Goal: Information Seeking & Learning: Learn about a topic

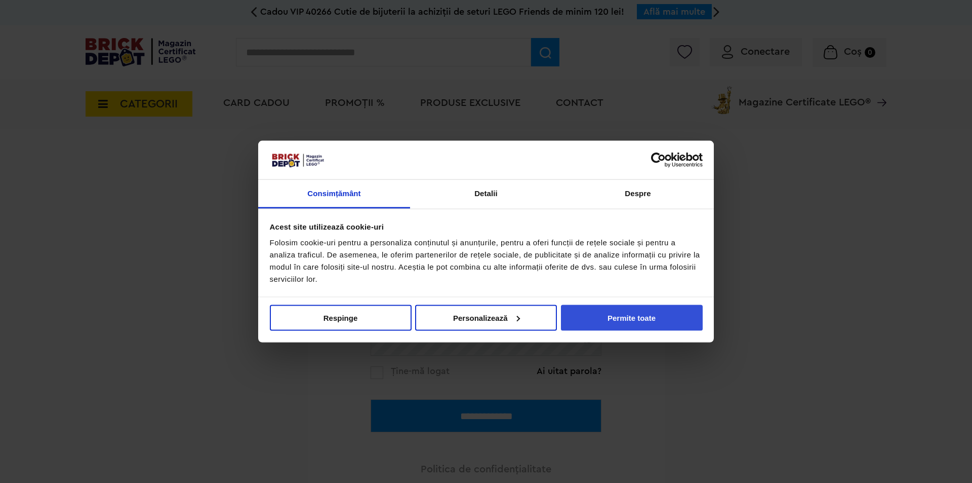
click at [618, 323] on button "Permite toate" at bounding box center [632, 317] width 142 height 26
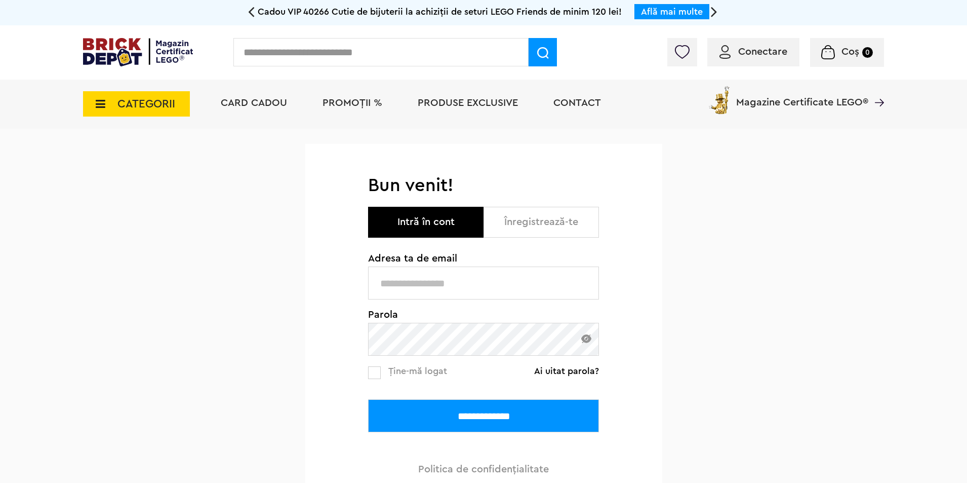
click at [742, 47] on span "Conectare" at bounding box center [762, 52] width 49 height 10
click at [416, 221] on button "Intră în cont" at bounding box center [425, 222] width 115 height 31
drag, startPoint x: 392, startPoint y: 299, endPoint x: 397, endPoint y: 289, distance: 10.6
click at [392, 299] on input "text" at bounding box center [483, 282] width 231 height 33
type input "**********"
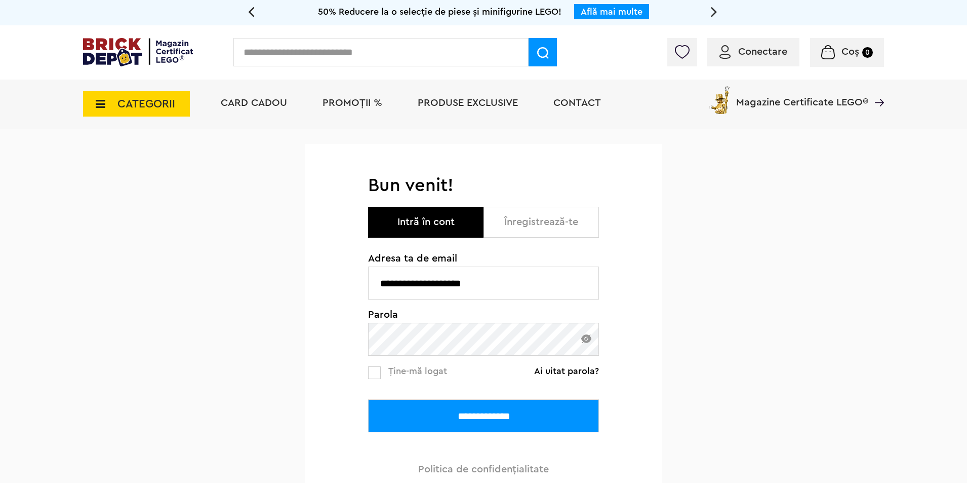
click at [466, 408] on input "**********" at bounding box center [483, 415] width 231 height 33
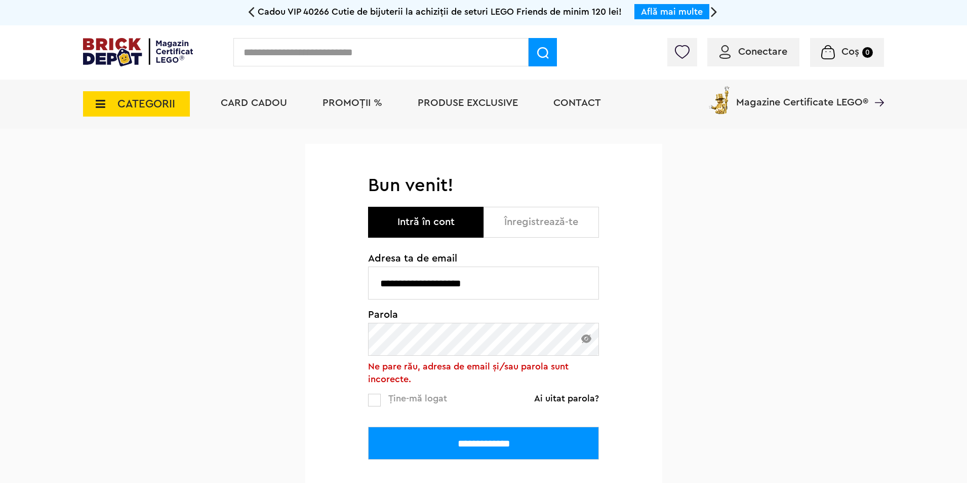
click at [297, 342] on div "**********" at bounding box center [483, 362] width 967 height 467
click at [449, 448] on input "**********" at bounding box center [483, 442] width 231 height 33
click at [353, 347] on div "**********" at bounding box center [483, 349] width 357 height 350
click at [472, 440] on input "**********" at bounding box center [483, 442] width 231 height 33
click at [569, 398] on link "Ai uitat parola?" at bounding box center [566, 398] width 65 height 10
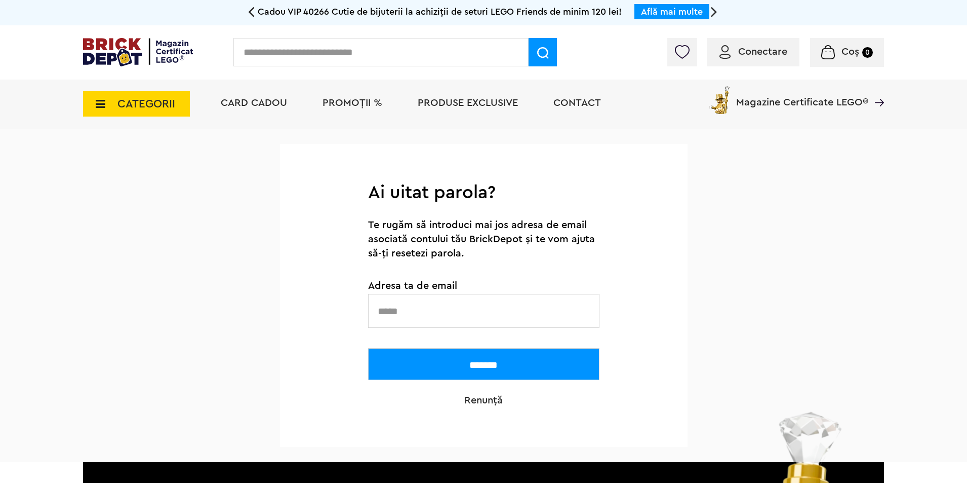
click at [427, 314] on input "text" at bounding box center [483, 311] width 231 height 34
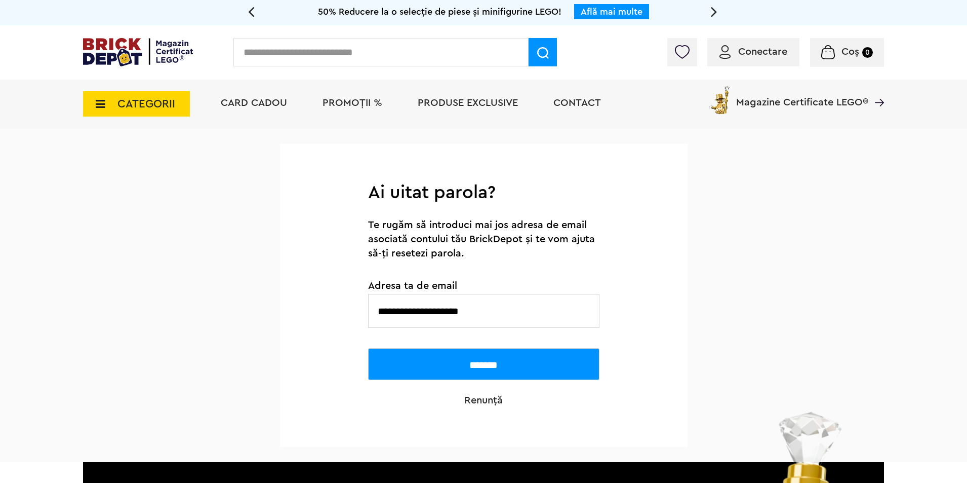
type input "**********"
click at [486, 367] on input "*******" at bounding box center [483, 364] width 231 height 32
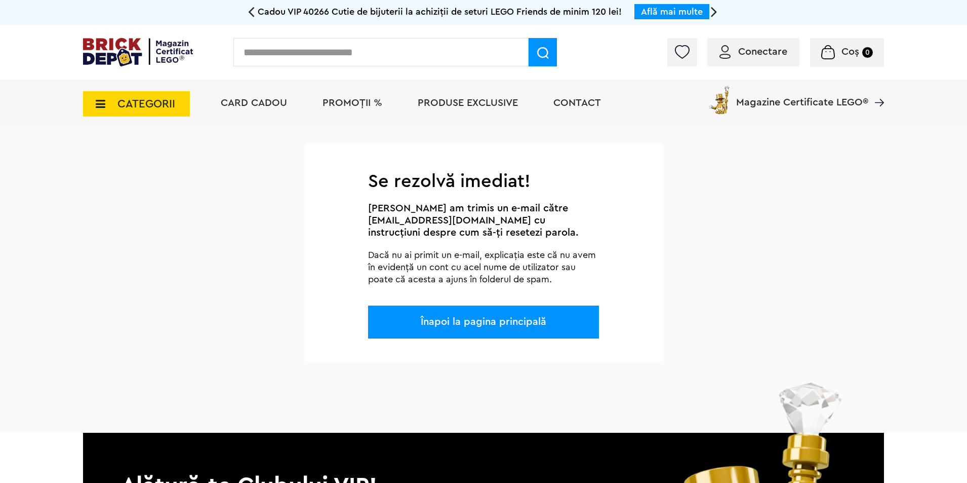
click at [464, 329] on div "Înapoi la pagina principală" at bounding box center [483, 321] width 231 height 33
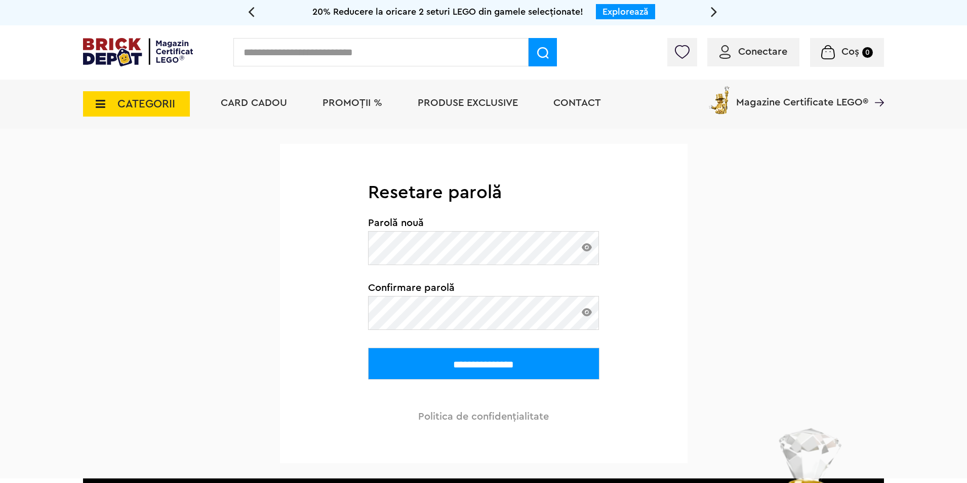
click at [587, 247] on img at bounding box center [587, 247] width 10 height 8
click at [588, 247] on img at bounding box center [587, 247] width 10 height 8
click at [488, 363] on input "**********" at bounding box center [483, 363] width 231 height 32
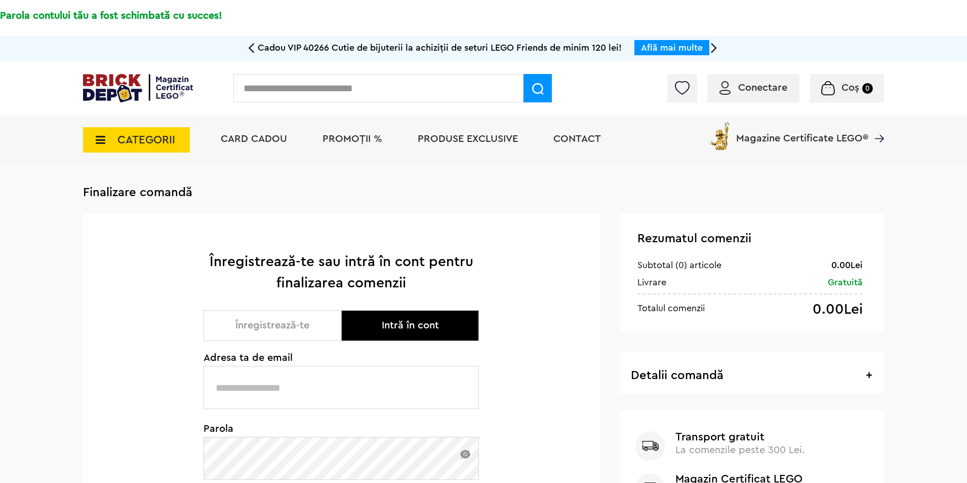
scroll to position [101, 0]
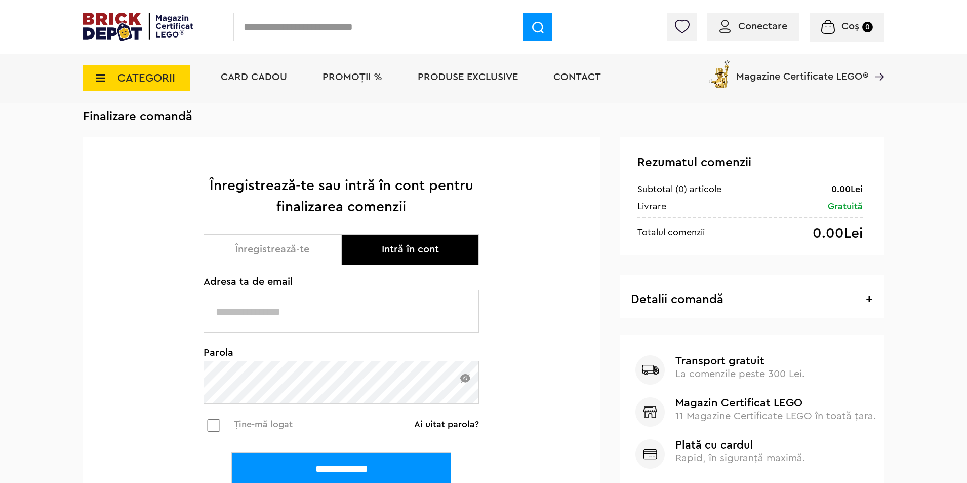
click at [324, 310] on input "text" at bounding box center [342, 311] width 276 height 43
type input "**********"
click at [297, 473] on input "**********" at bounding box center [341, 468] width 220 height 33
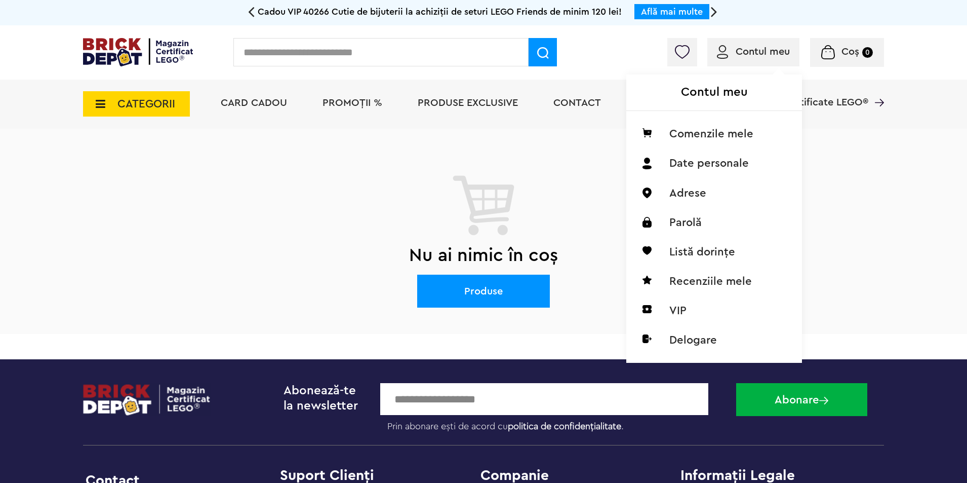
click at [778, 53] on span "Contul meu" at bounding box center [763, 52] width 54 height 10
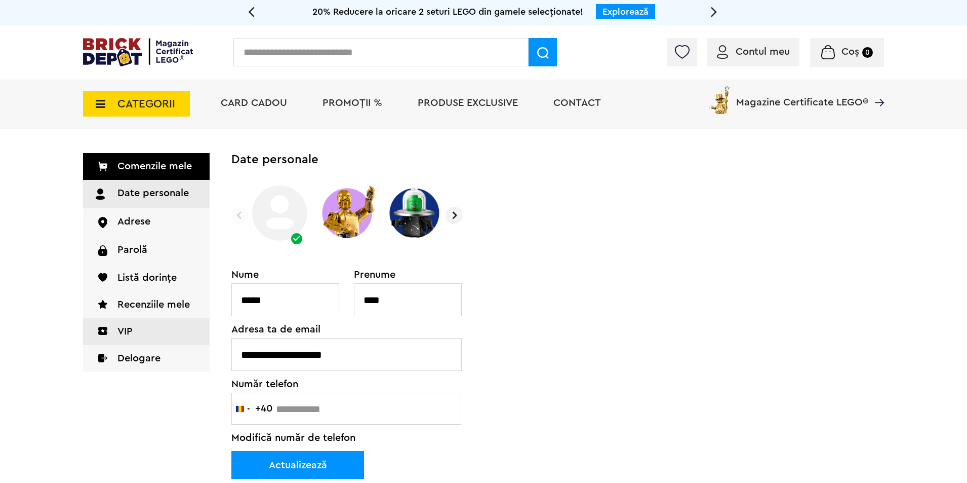
click at [121, 329] on link "VIP" at bounding box center [146, 331] width 127 height 27
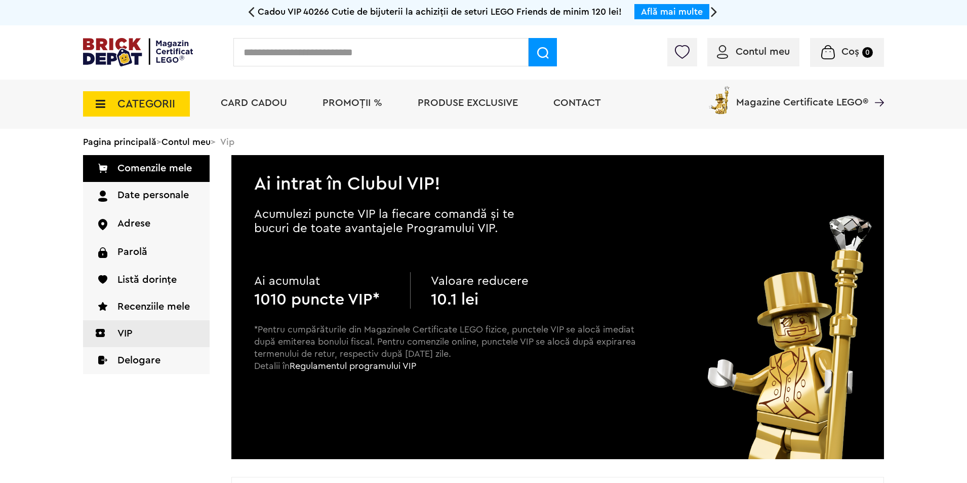
click at [342, 105] on span "PROMOȚII %" at bounding box center [353, 103] width 60 height 10
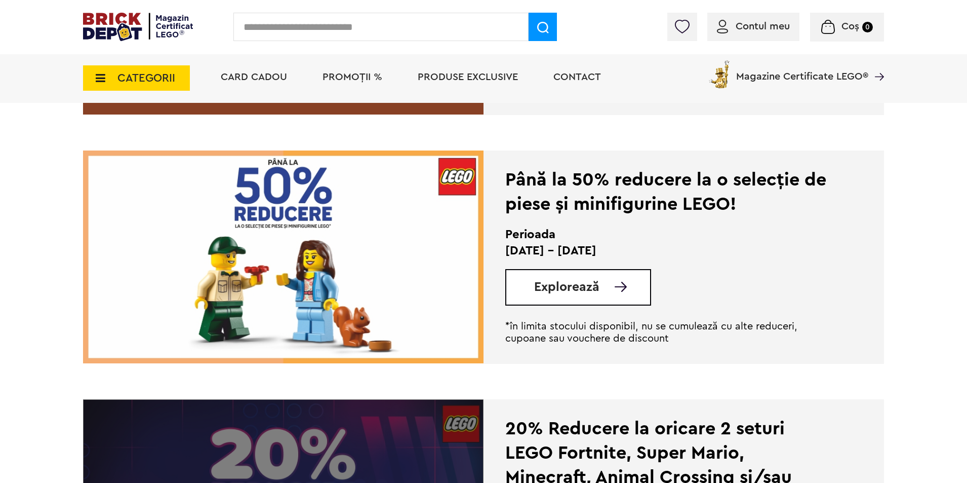
scroll to position [1722, 0]
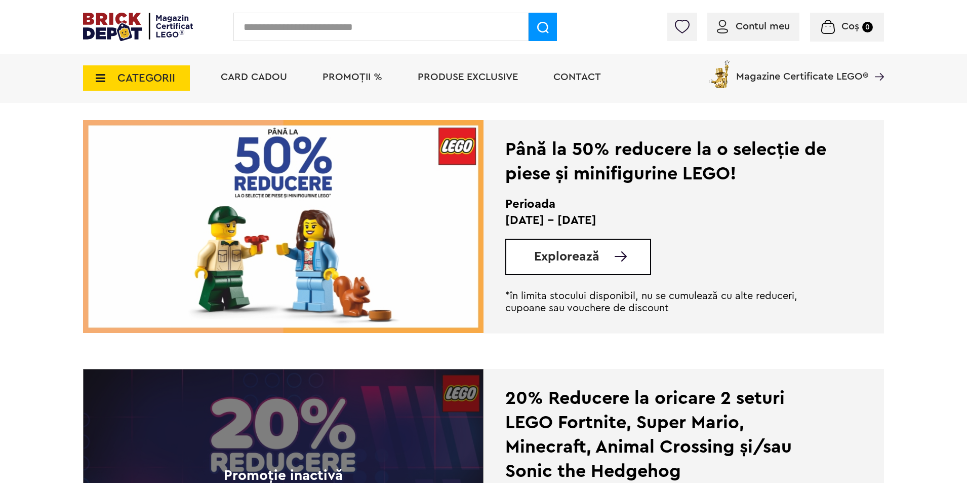
click at [578, 256] on span "Explorează" at bounding box center [566, 256] width 65 height 13
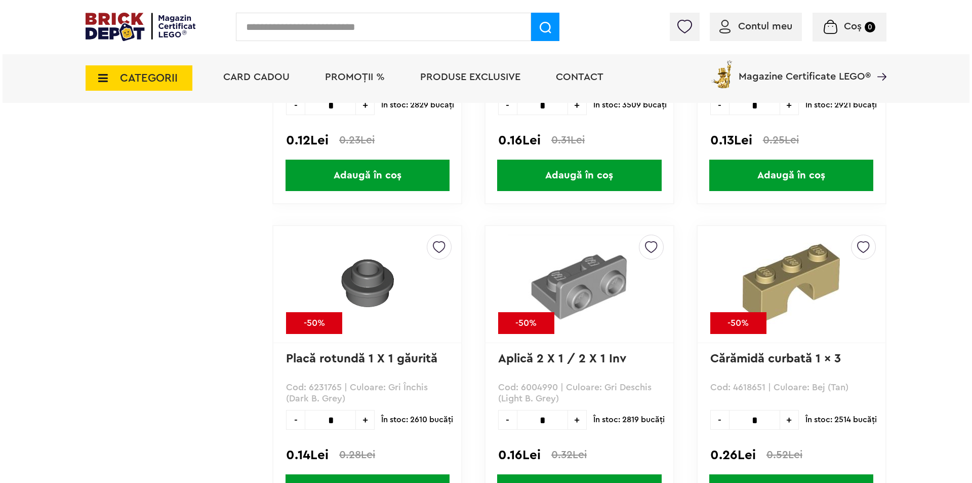
scroll to position [4822, 0]
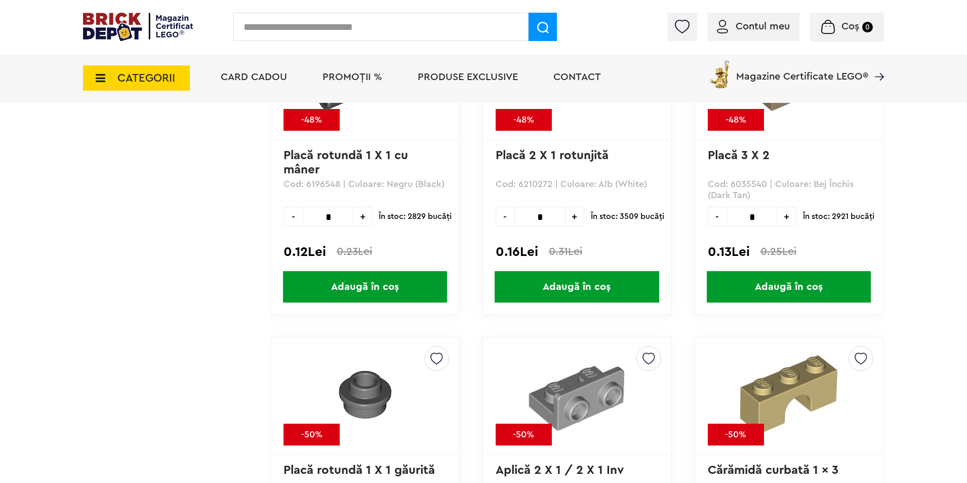
click at [103, 72] on span "CATEGORII" at bounding box center [136, 77] width 107 height 25
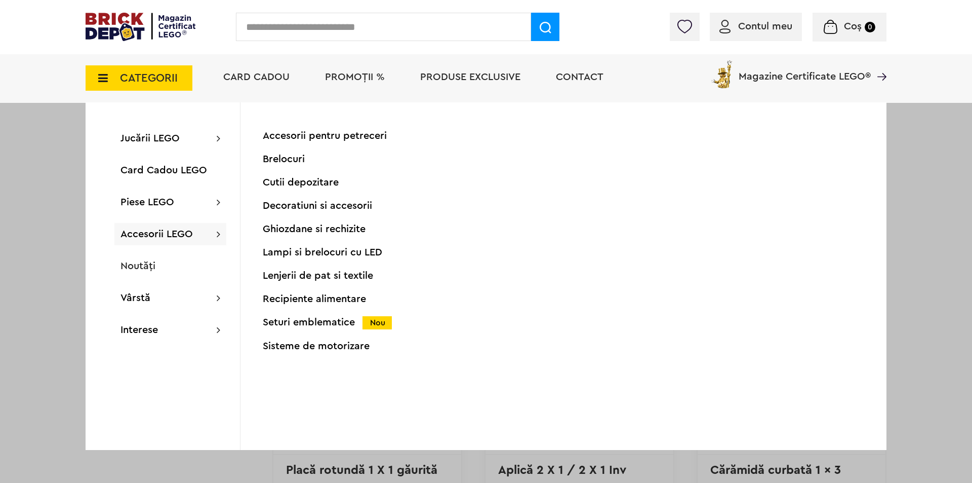
click at [289, 160] on div "Brelocuri" at bounding box center [363, 159] width 201 height 10
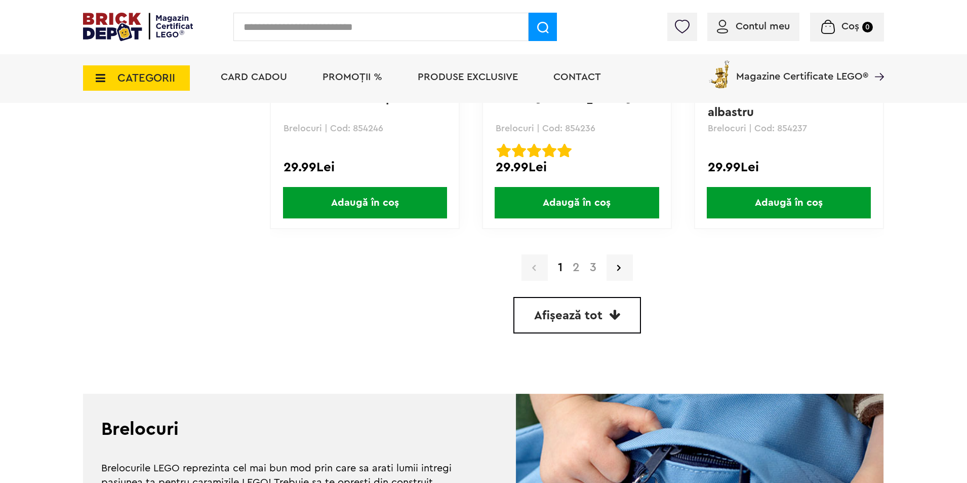
scroll to position [2963, 0]
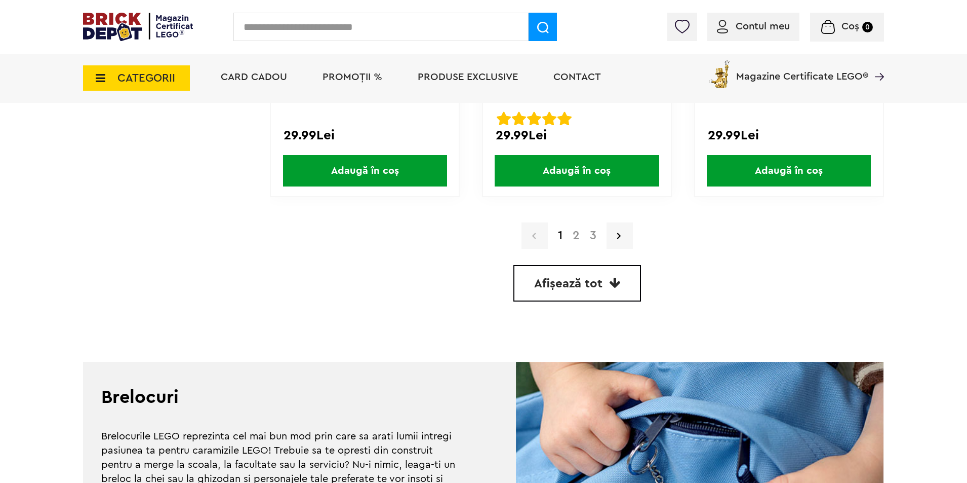
click at [587, 282] on span "Afișează tot" at bounding box center [568, 284] width 68 height 12
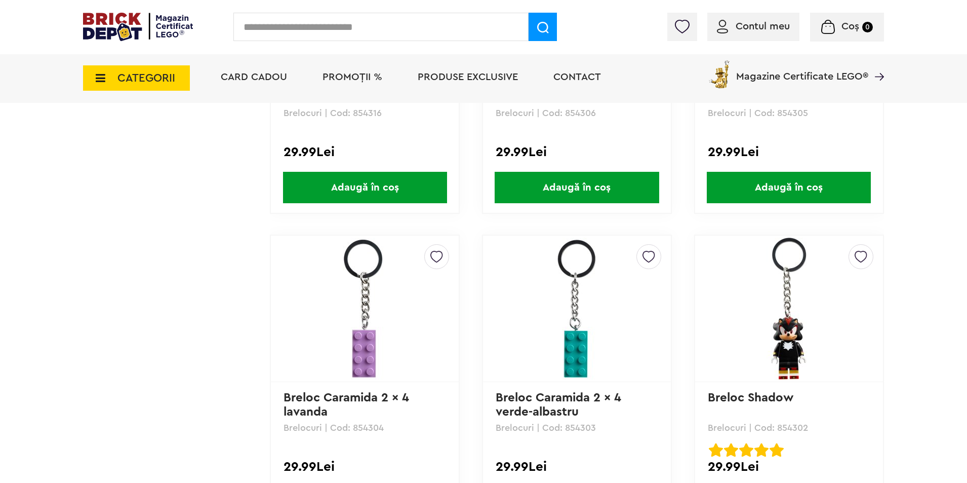
scroll to position [989, 0]
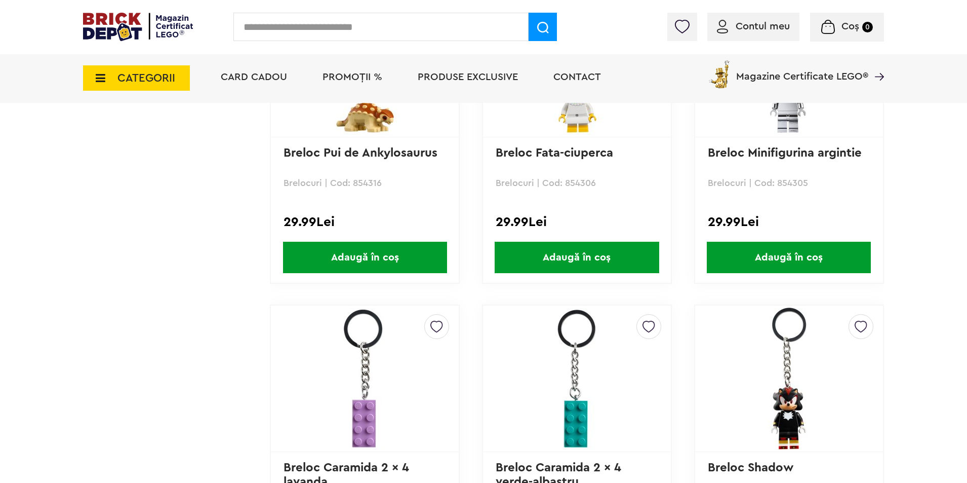
click at [122, 84] on span "CATEGORII" at bounding box center [147, 77] width 58 height 11
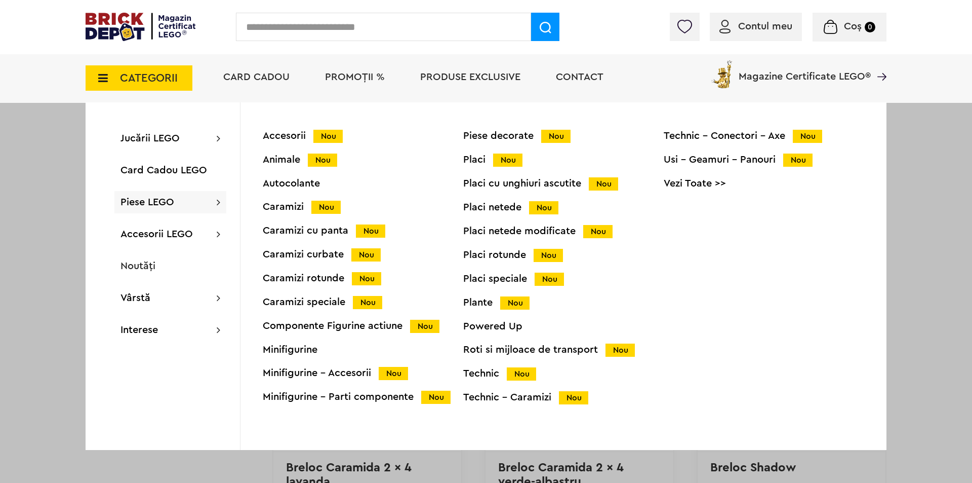
click at [288, 347] on div "Minifigurine" at bounding box center [363, 349] width 201 height 10
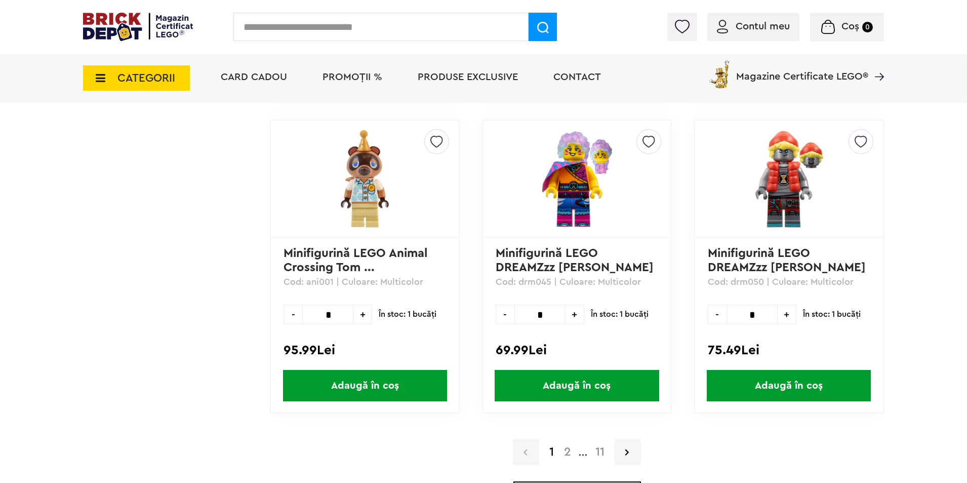
scroll to position [2887, 0]
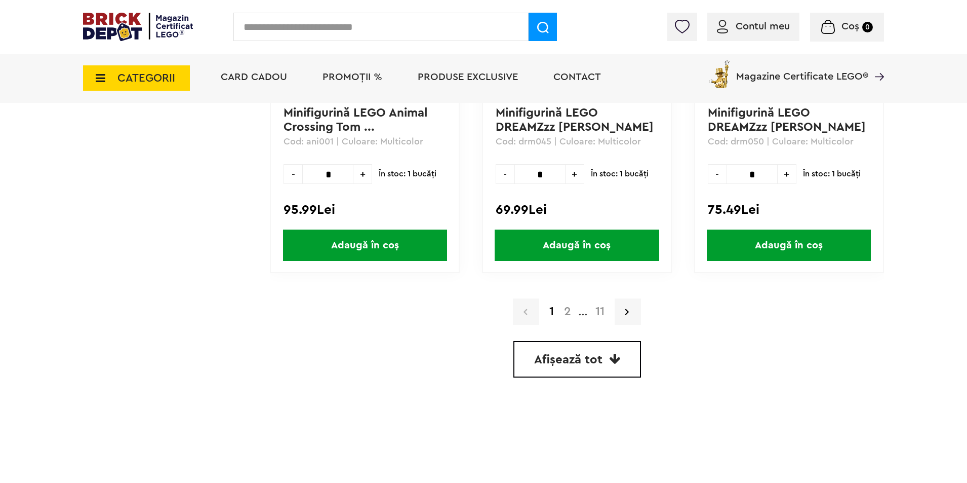
click at [110, 77] on span "CATEGORII" at bounding box center [136, 77] width 107 height 25
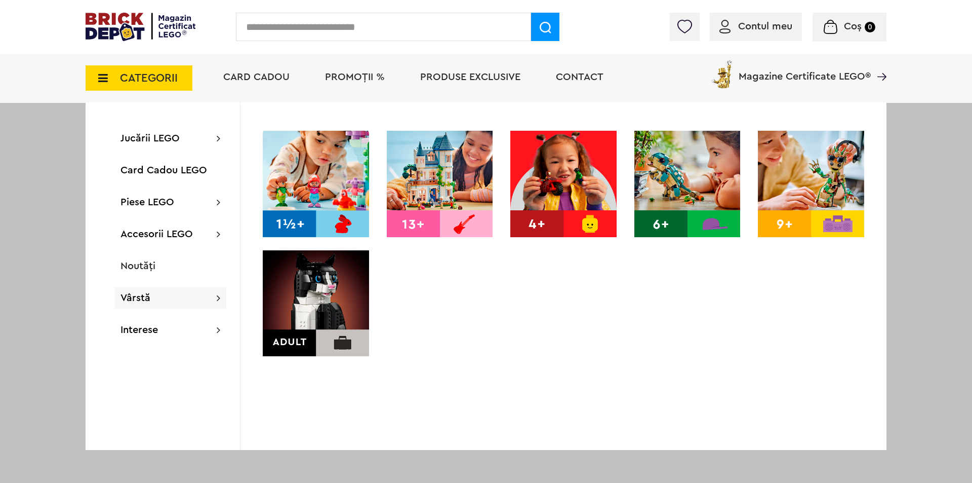
click at [309, 338] on img at bounding box center [316, 303] width 106 height 106
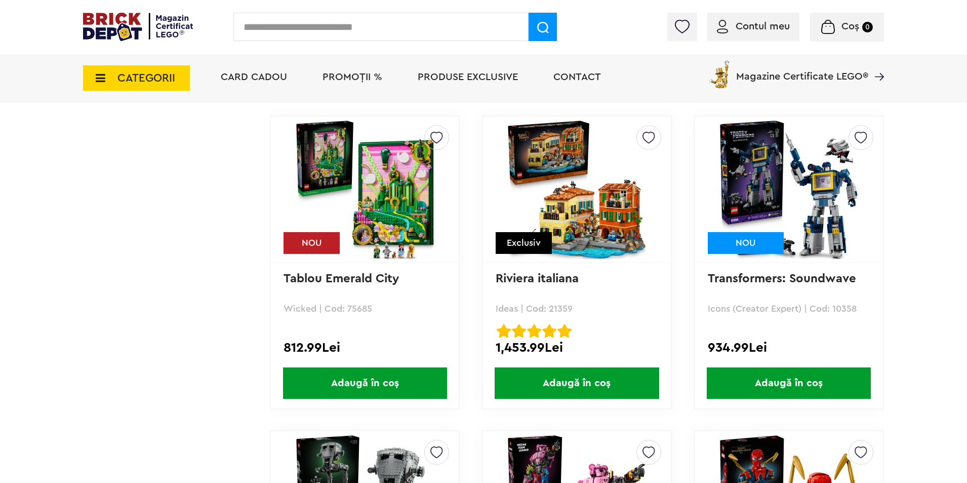
scroll to position [1570, 0]
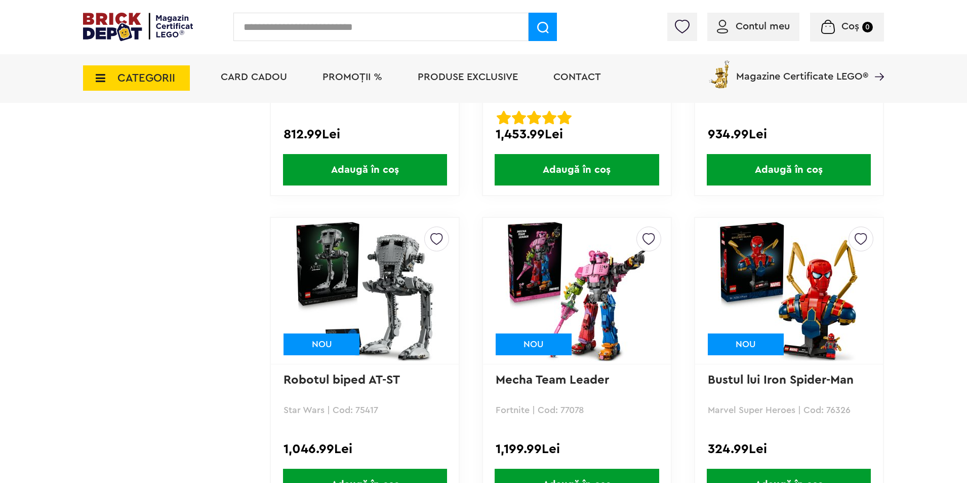
click at [368, 278] on img at bounding box center [365, 291] width 142 height 142
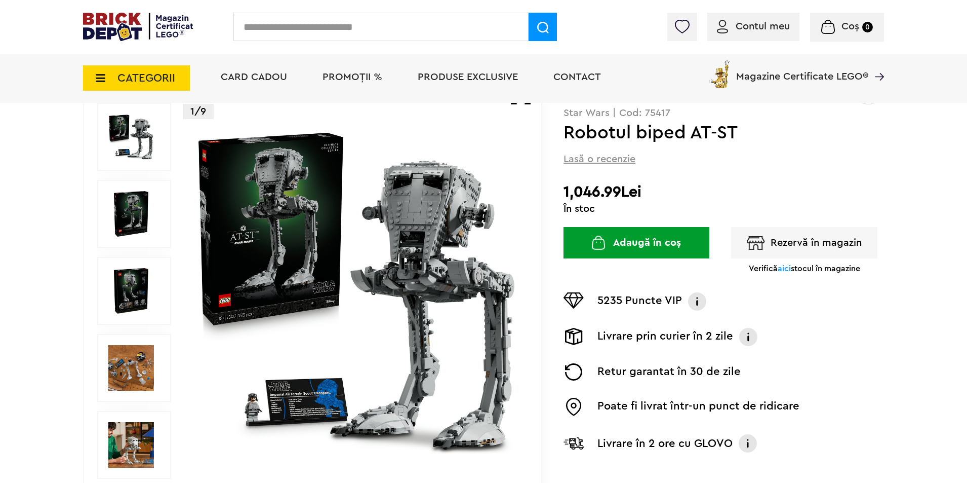
scroll to position [101, 0]
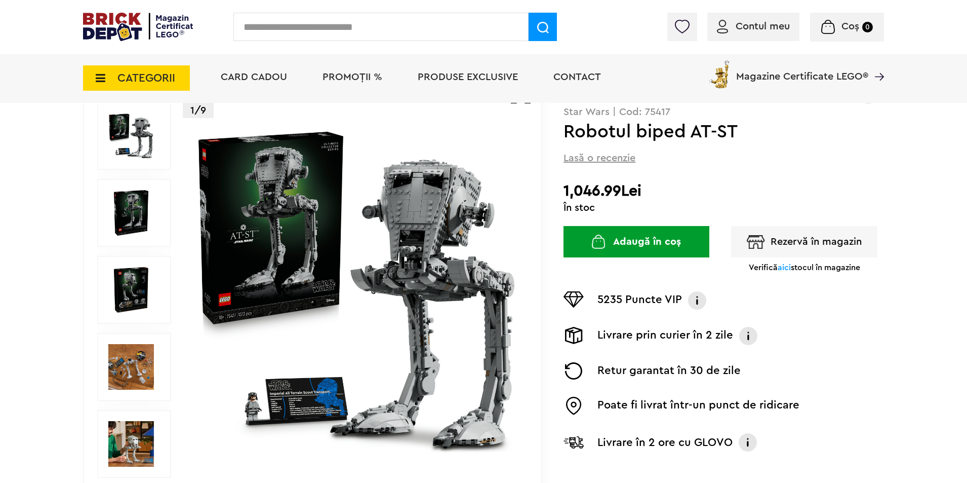
click at [126, 368] on img at bounding box center [131, 367] width 46 height 46
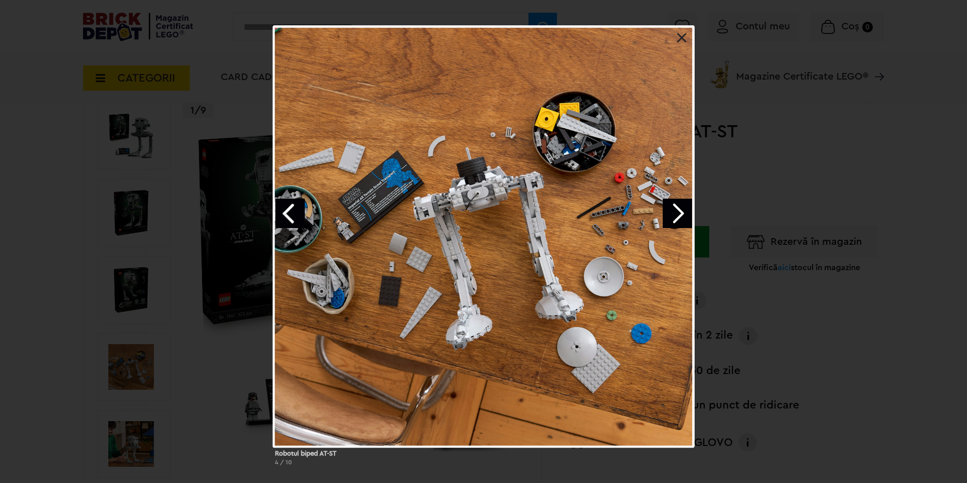
click at [124, 368] on div "Robotul biped AT-ST 4 / 10" at bounding box center [483, 249] width 967 height 448
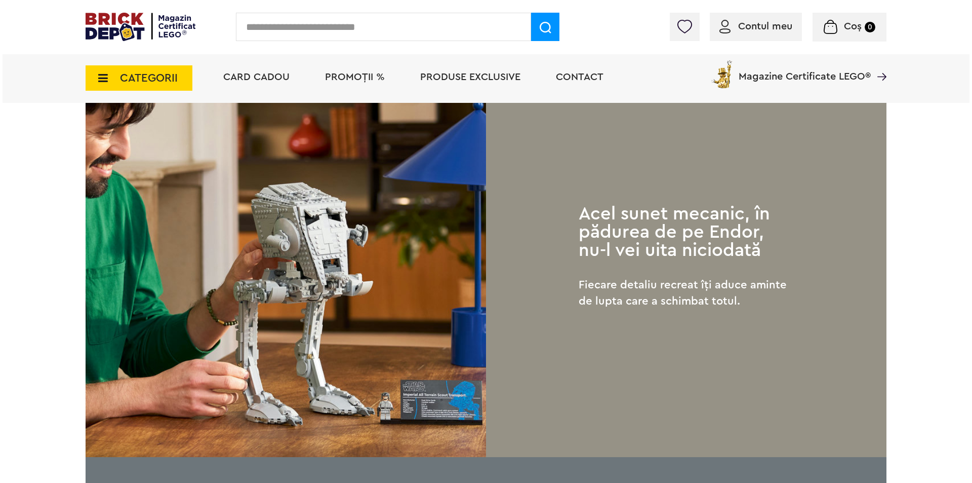
scroll to position [760, 0]
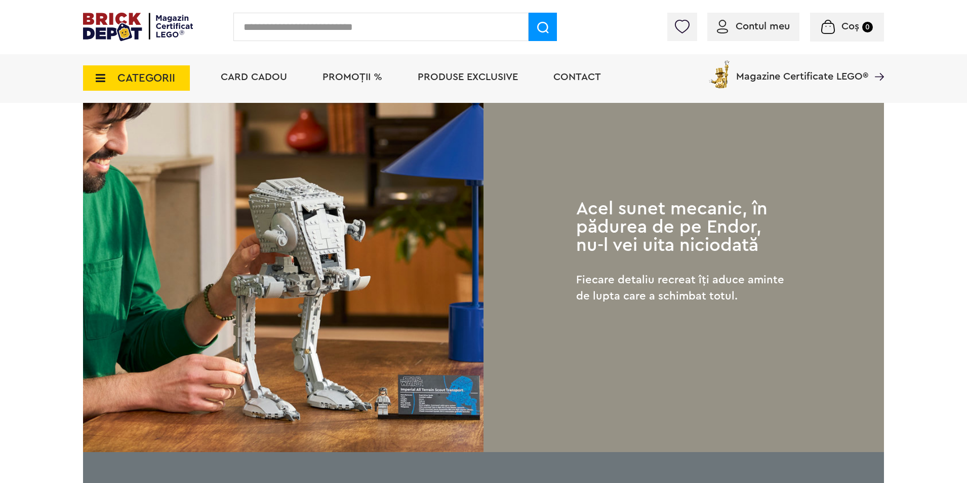
click at [86, 75] on span "CATEGORII" at bounding box center [136, 77] width 107 height 25
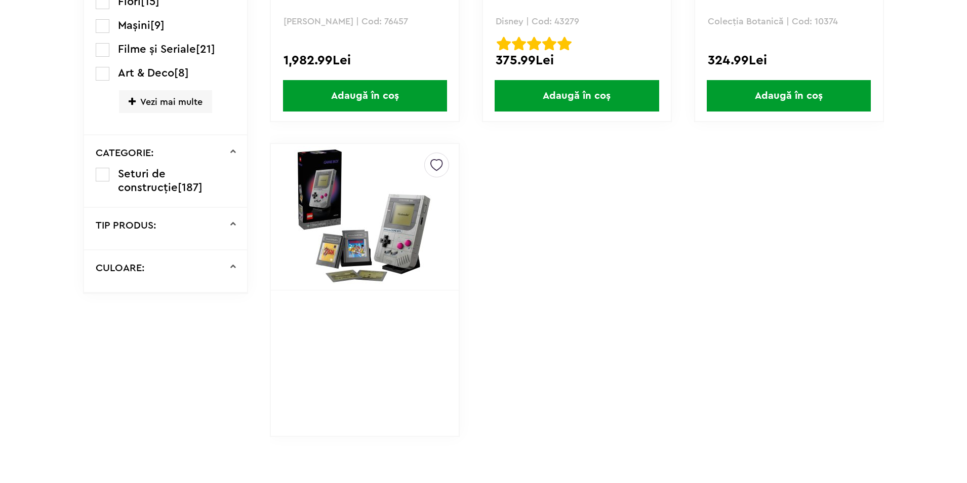
scroll to position [1570, 0]
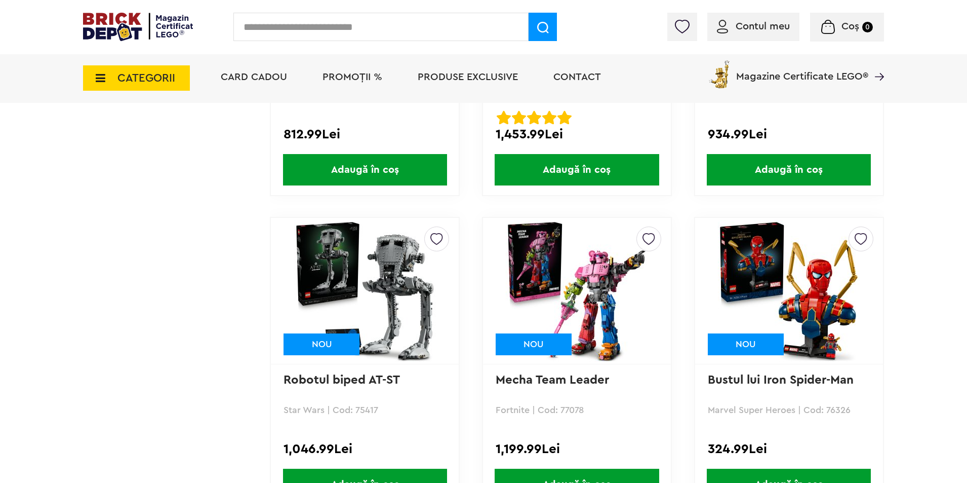
click at [106, 82] on span "CATEGORII" at bounding box center [136, 77] width 107 height 25
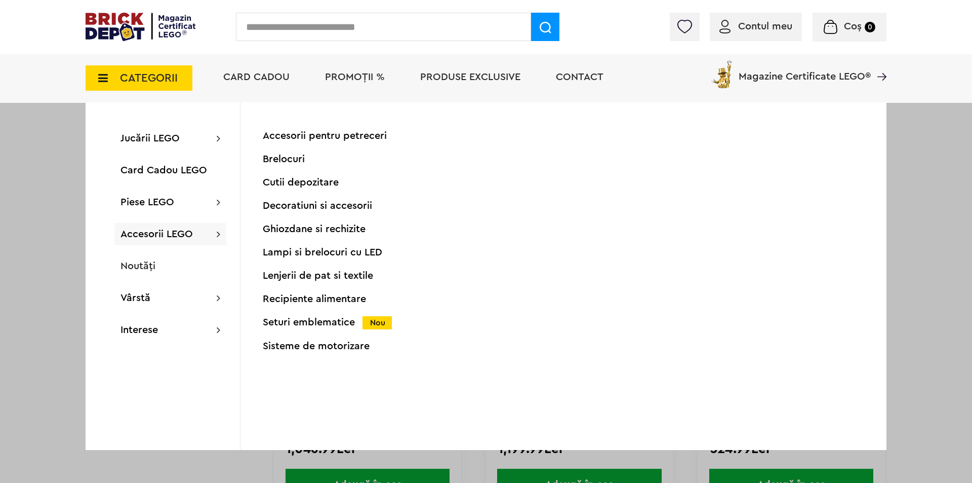
click at [311, 250] on div "Lampi si brelocuri cu LED" at bounding box center [363, 252] width 201 height 10
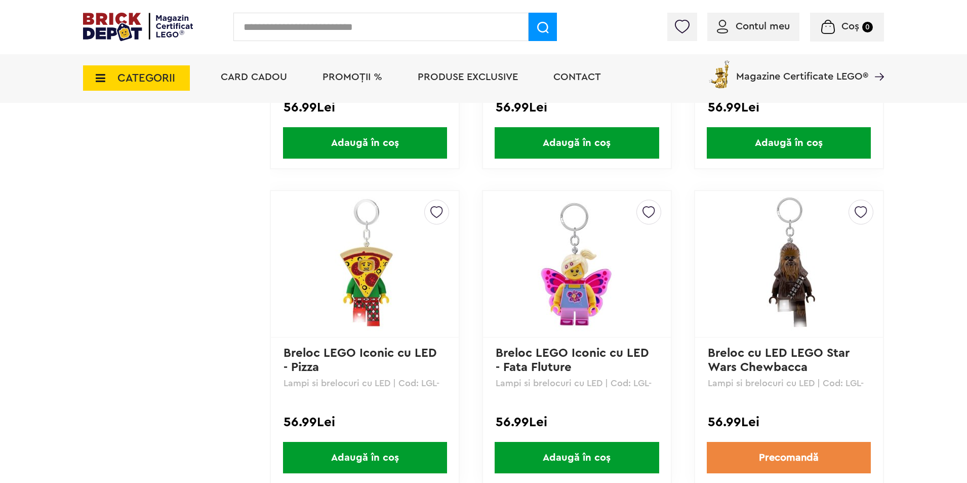
scroll to position [1773, 0]
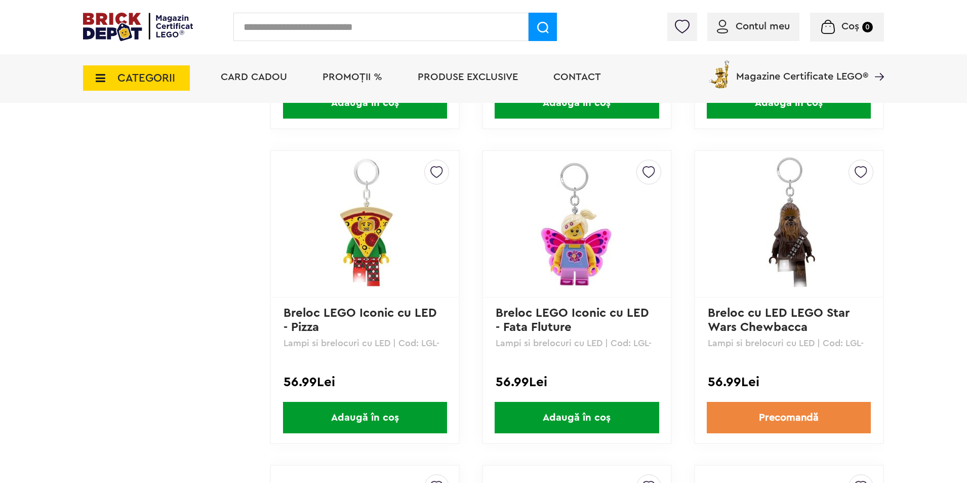
click at [575, 249] on img at bounding box center [577, 224] width 142 height 142
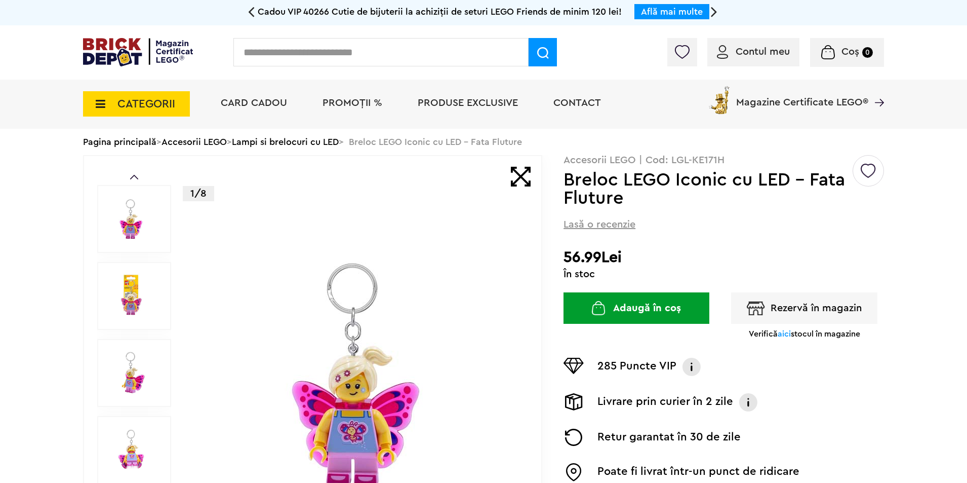
click at [155, 367] on div at bounding box center [134, 373] width 74 height 68
click at [141, 369] on img at bounding box center [131, 373] width 46 height 46
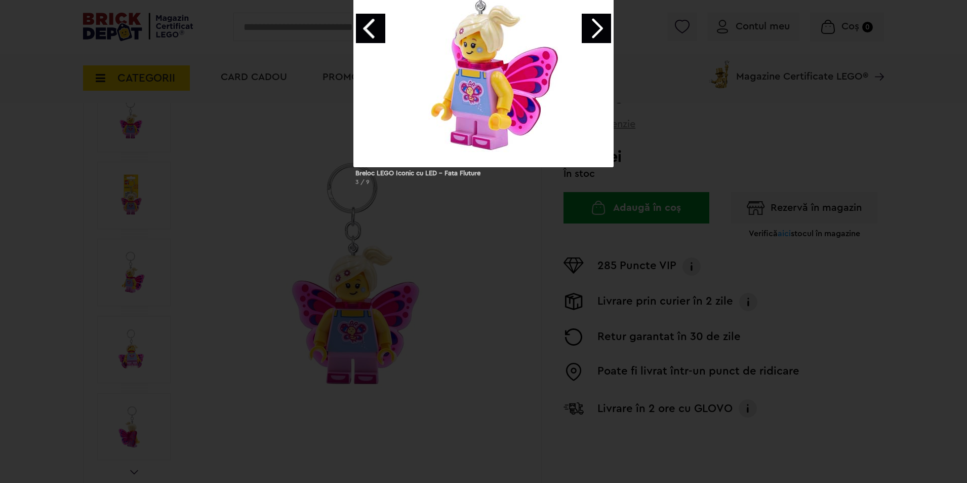
scroll to position [152, 0]
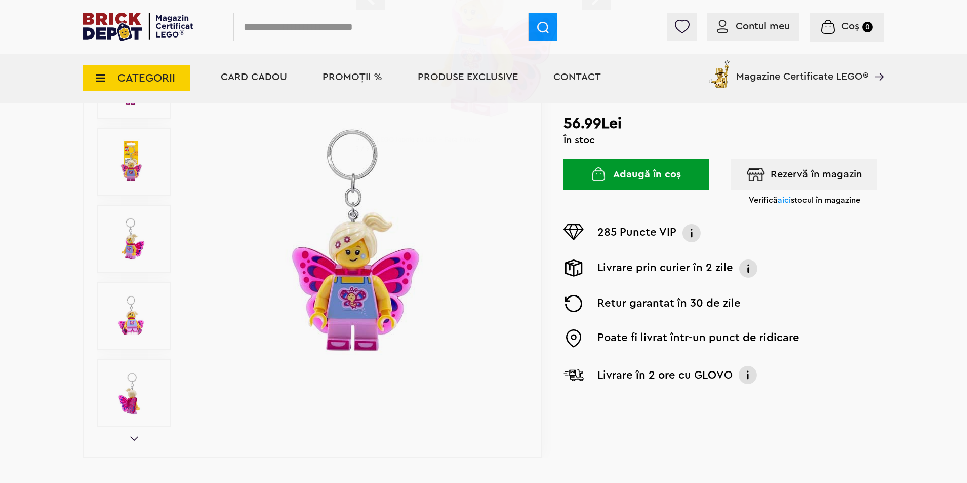
click at [121, 373] on img at bounding box center [131, 393] width 46 height 46
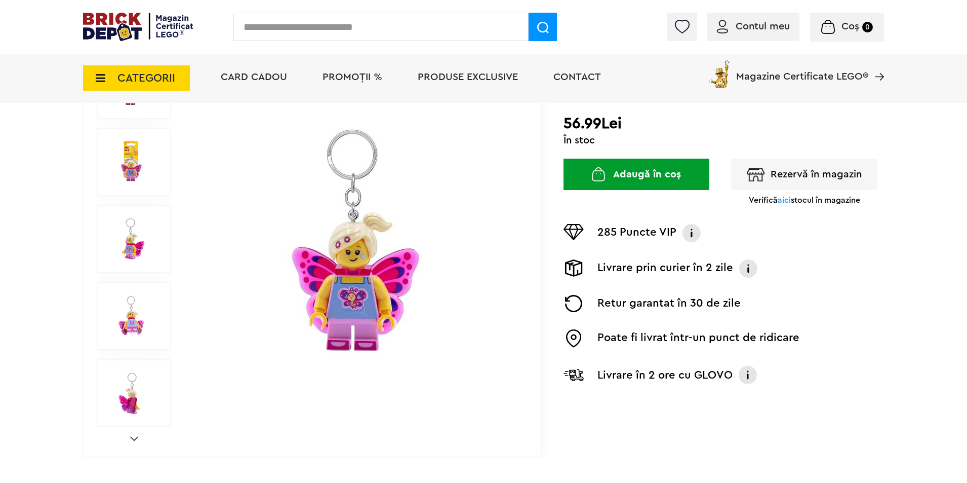
click at [126, 326] on img at bounding box center [131, 316] width 46 height 46
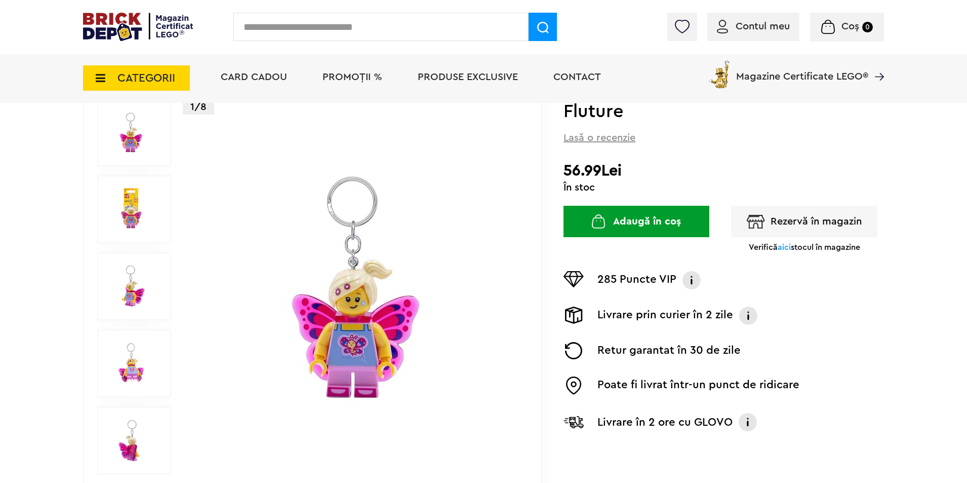
scroll to position [101, 0]
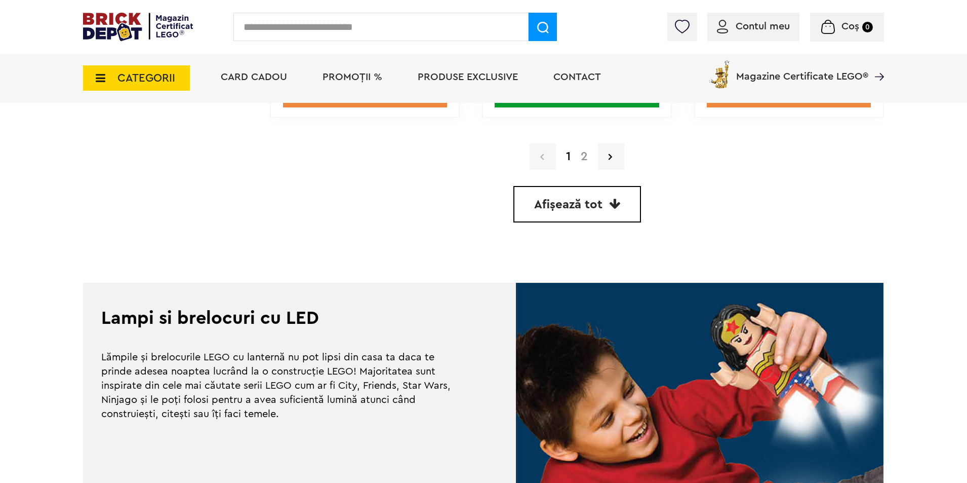
scroll to position [3039, 0]
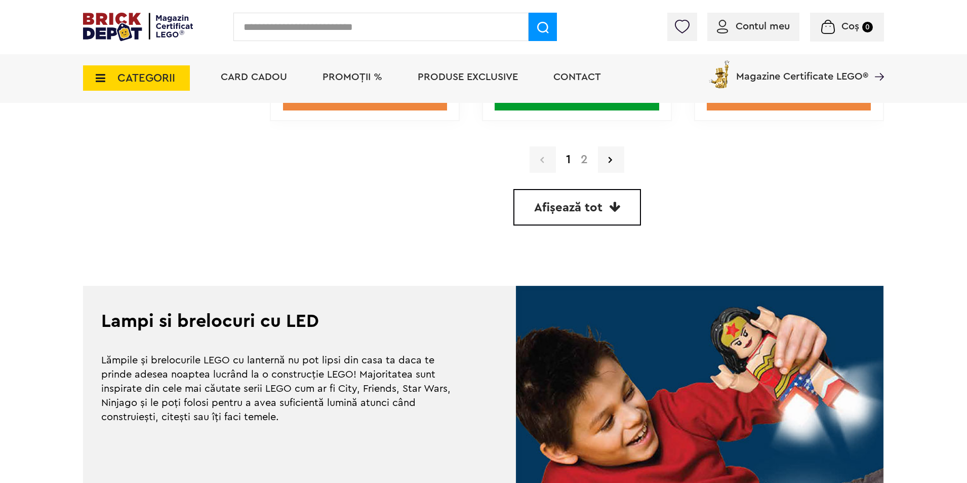
click at [554, 207] on span "Afișează tot" at bounding box center [568, 208] width 68 height 12
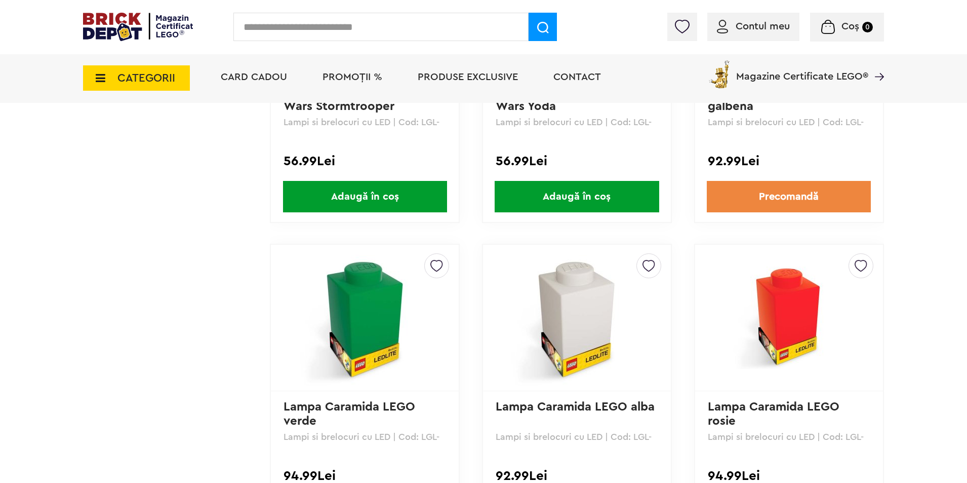
scroll to position [3326, 0]
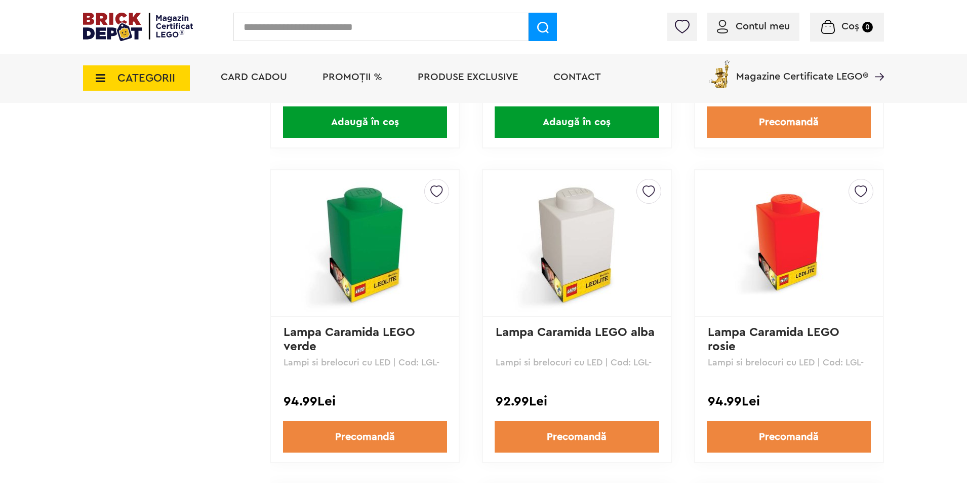
click at [383, 241] on img at bounding box center [365, 243] width 142 height 142
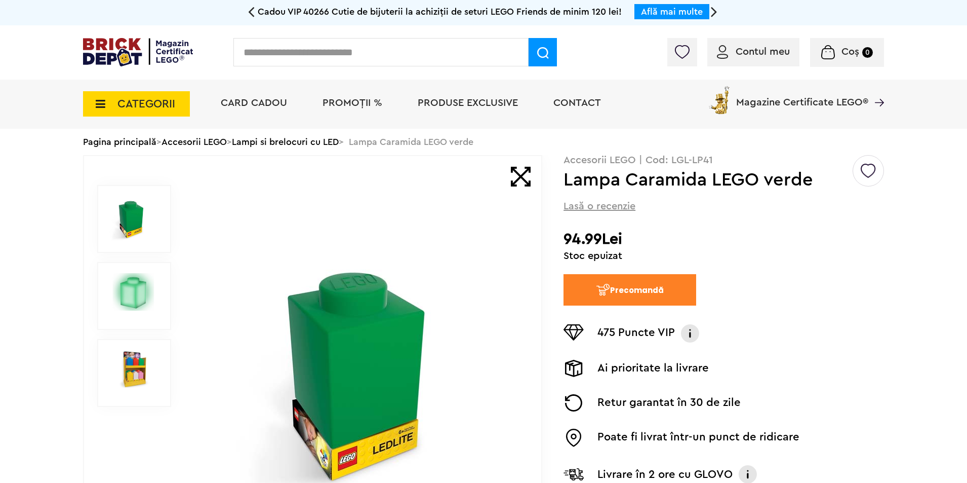
click at [145, 297] on img at bounding box center [134, 291] width 52 height 37
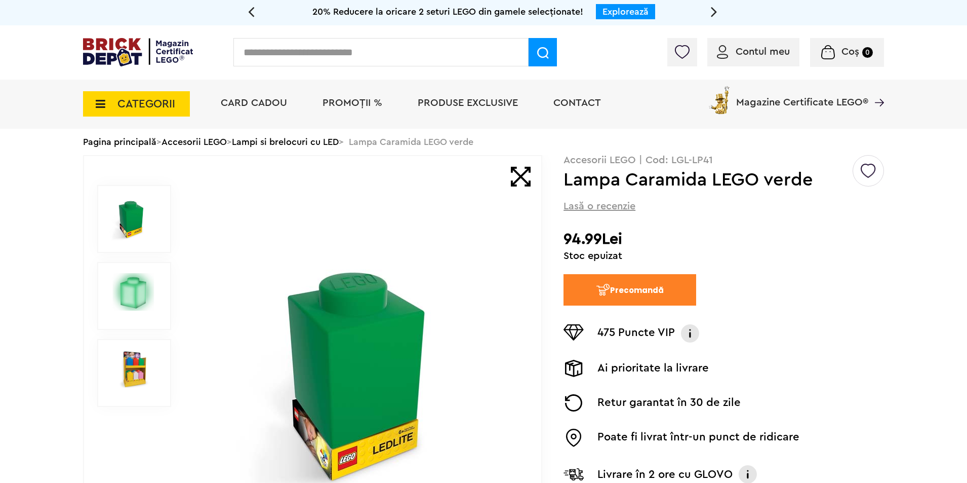
click at [131, 359] on img at bounding box center [134, 368] width 52 height 37
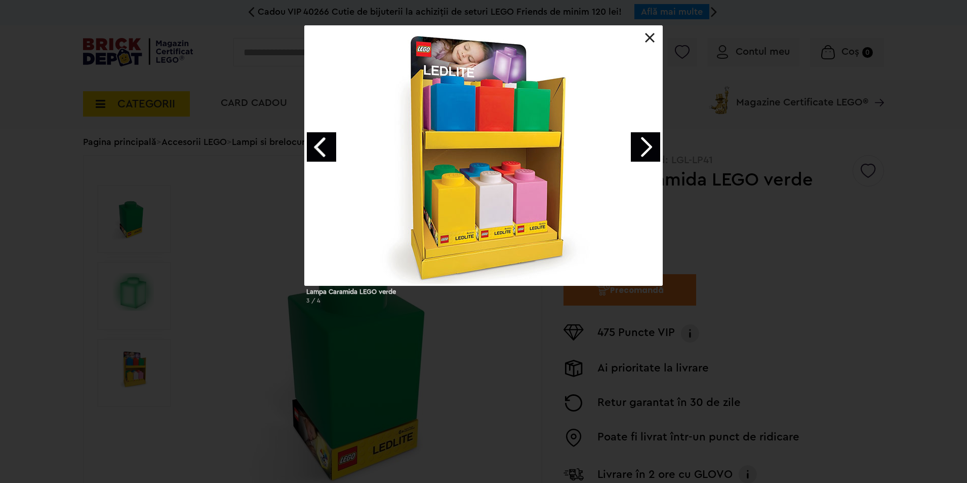
click at [651, 38] on link at bounding box center [650, 38] width 10 height 10
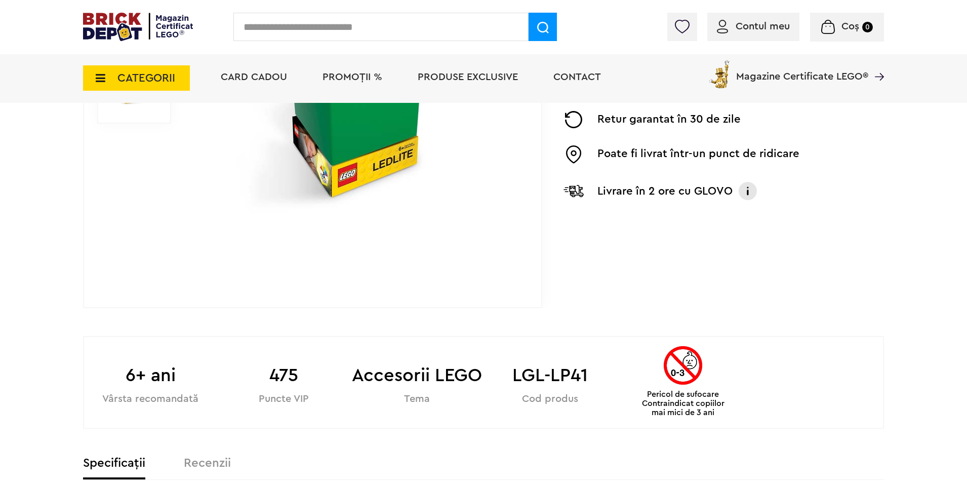
scroll to position [304, 0]
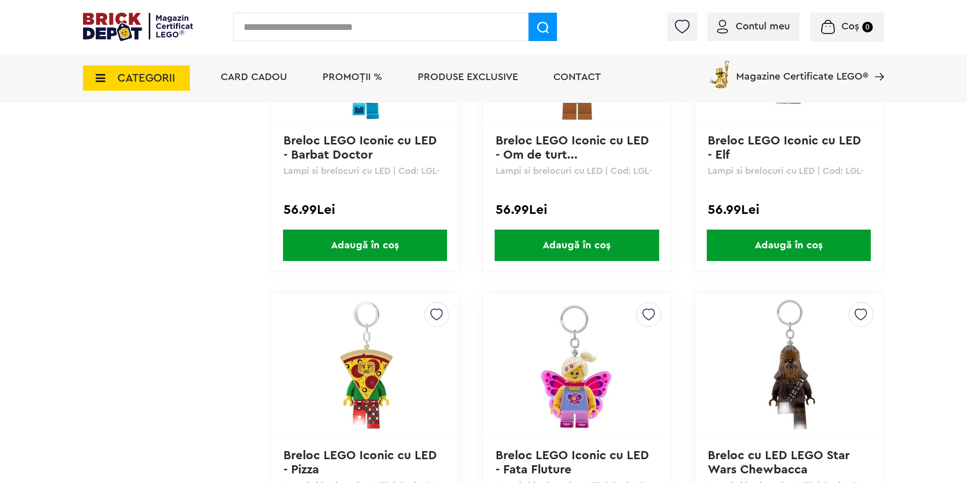
scroll to position [1452, 0]
